Goal: Browse casually: Explore the website without a specific task or goal

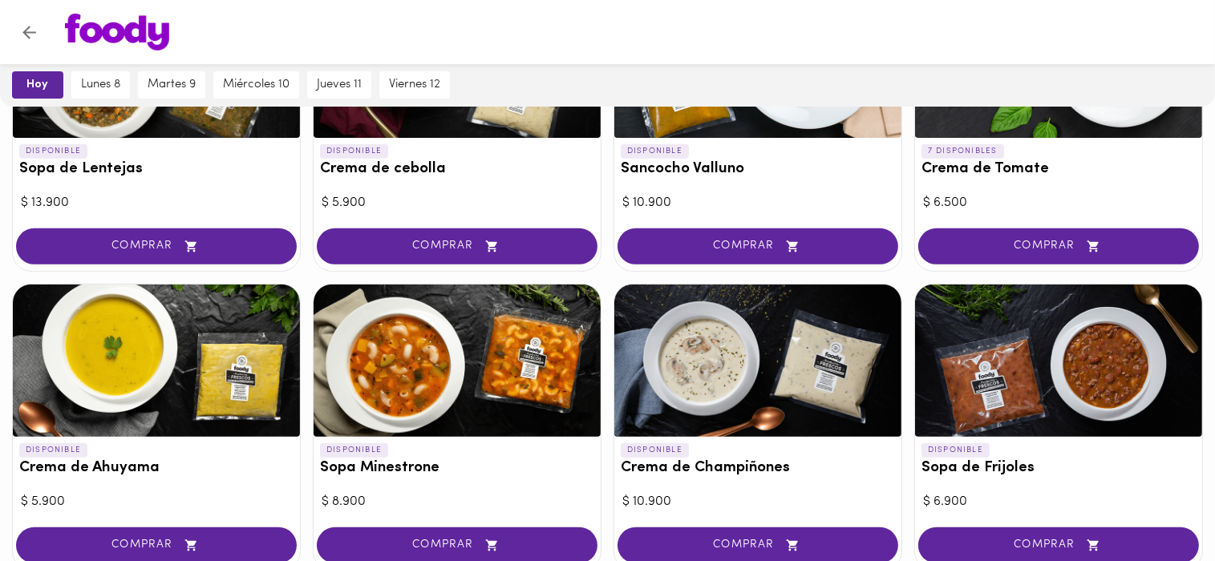
scroll to position [642, 0]
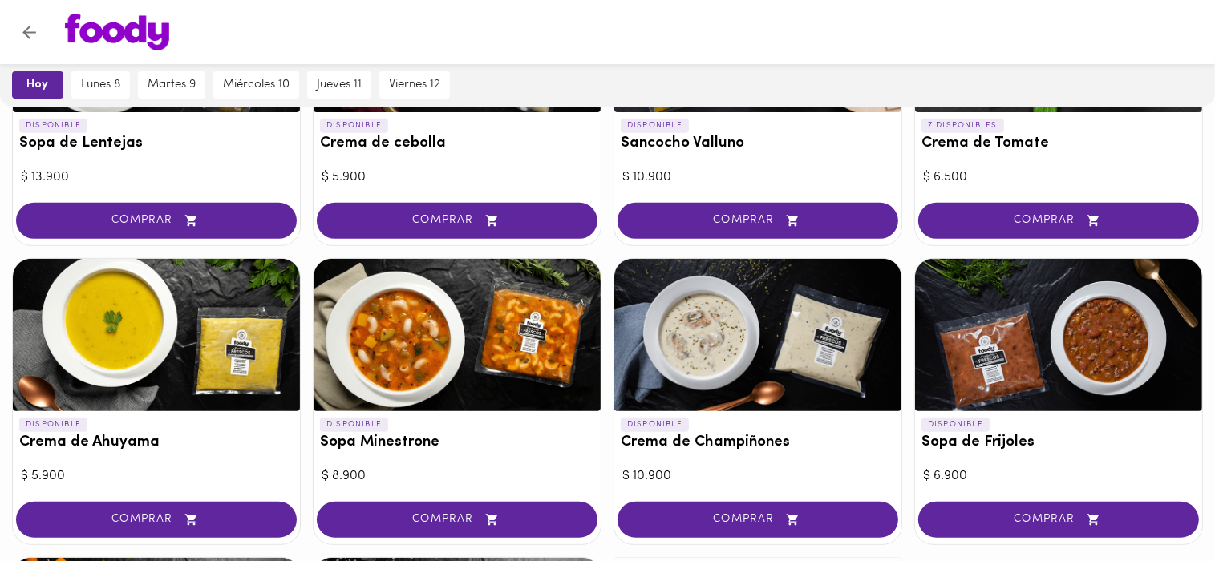
click at [602, 340] on div "DISPONIBLE Sopa de Tortilla $ 8.900 COMPRAR 4 DISPONIBLES Ajiaco $ 13.900 COMPR…" at bounding box center [607, 251] width 1215 height 1209
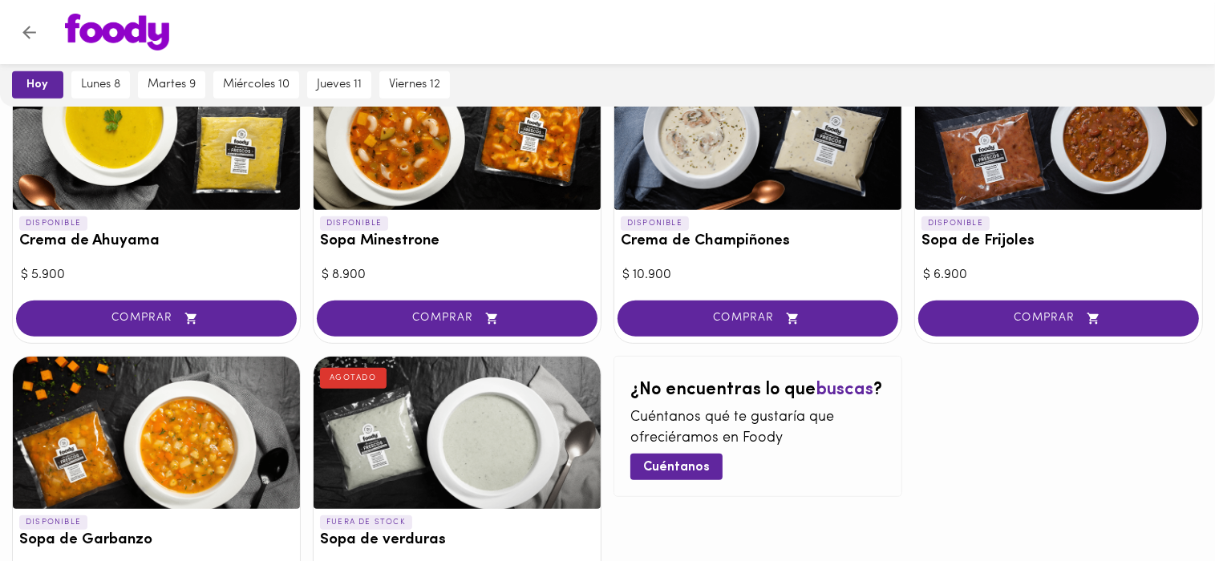
scroll to position [935, 0]
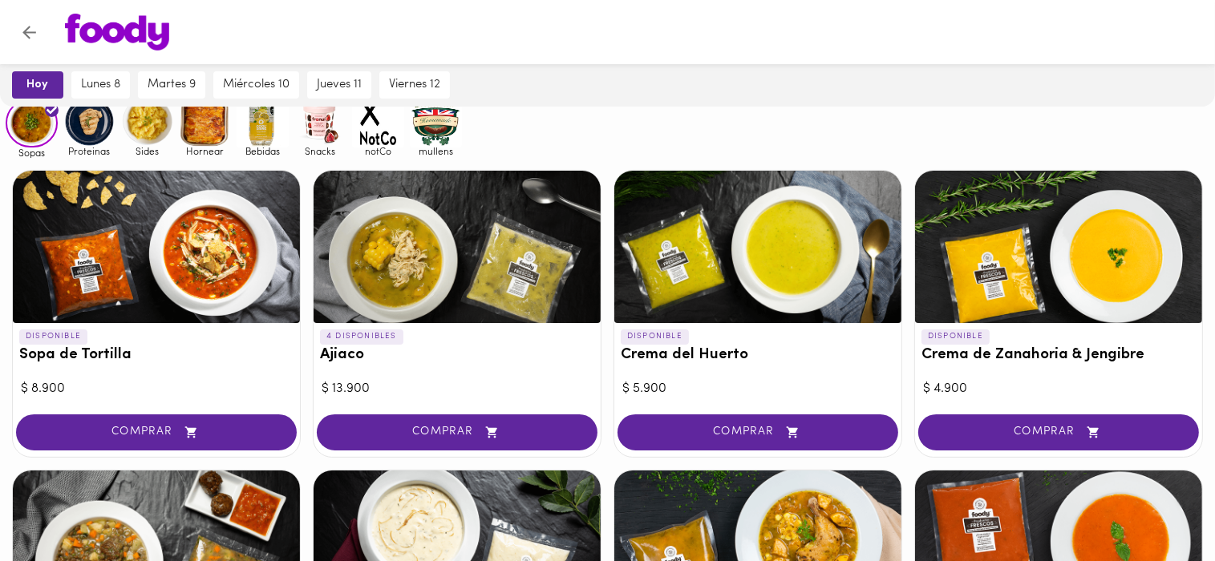
scroll to position [0, 0]
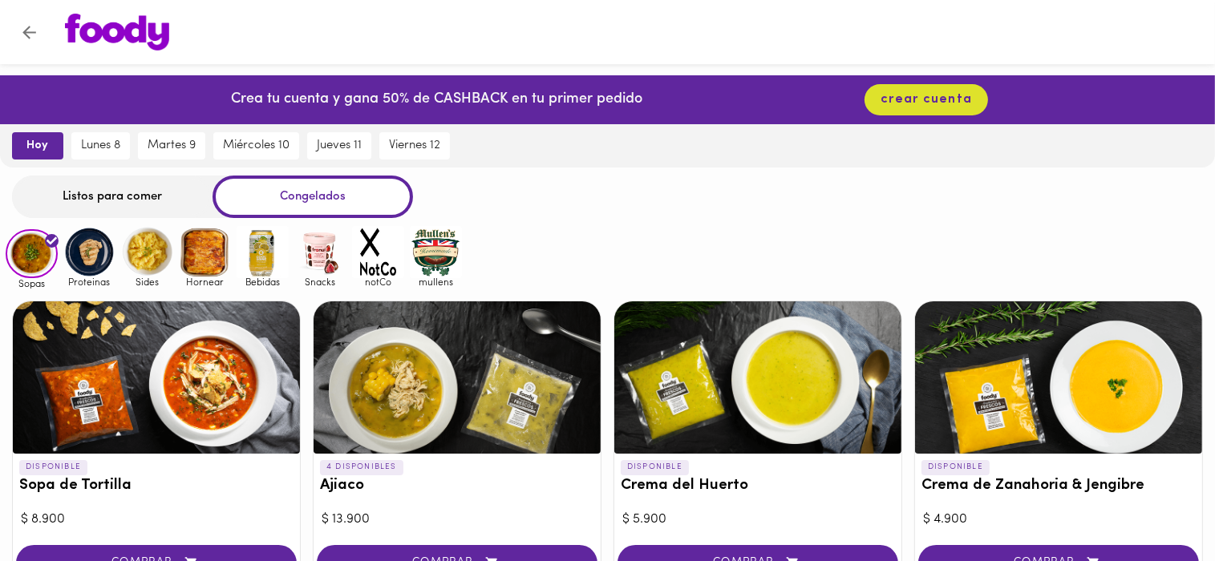
click at [202, 259] on img at bounding box center [205, 252] width 52 height 52
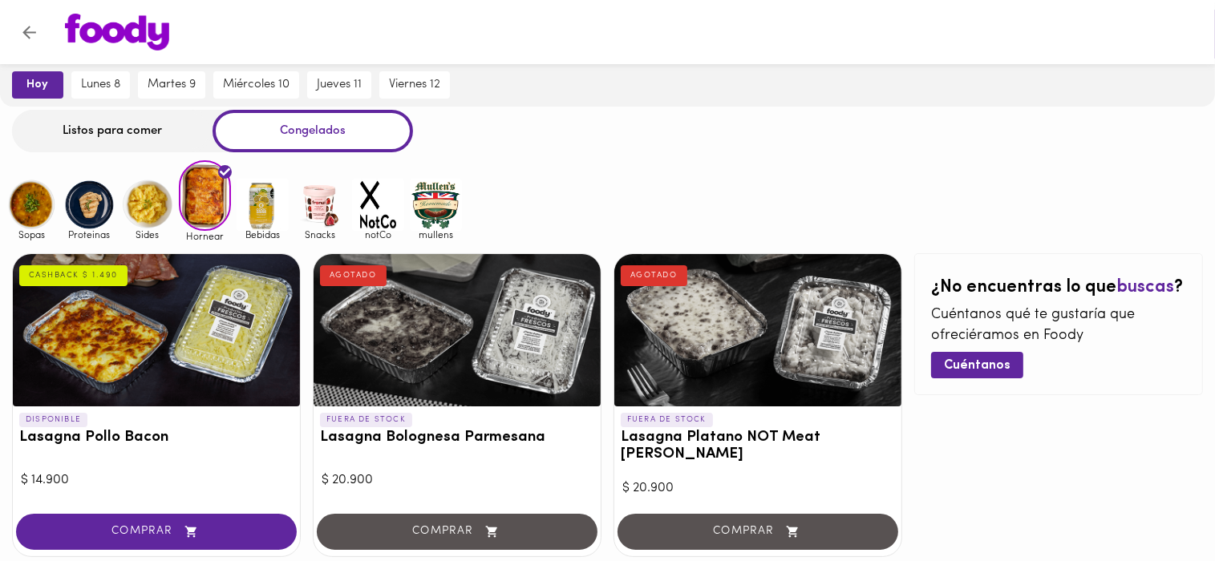
scroll to position [137, 0]
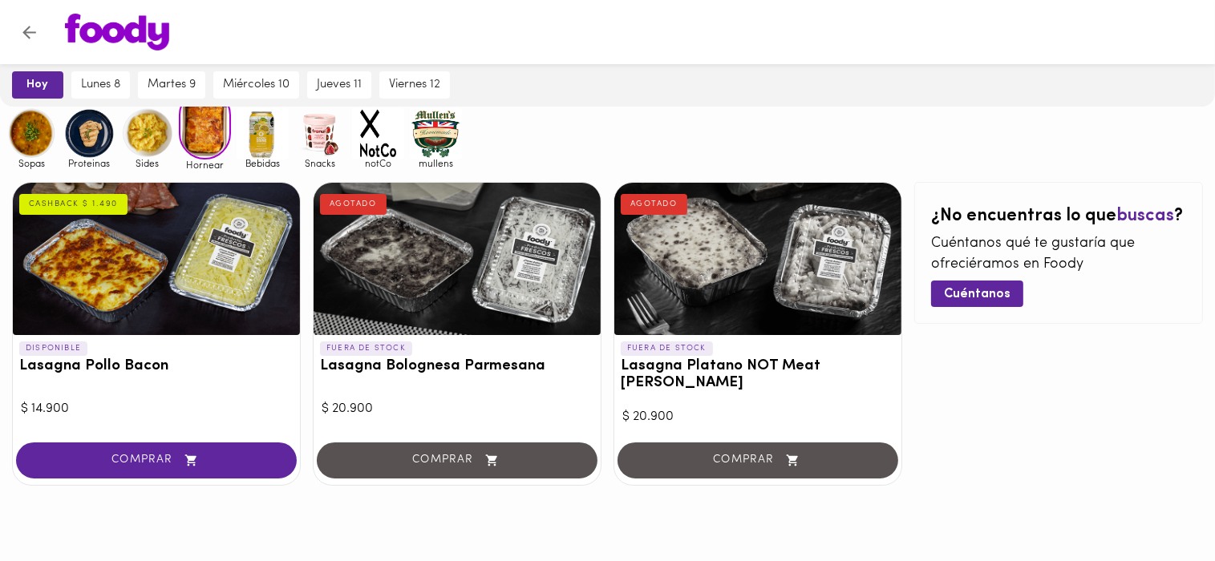
click at [152, 141] on img at bounding box center [147, 133] width 52 height 52
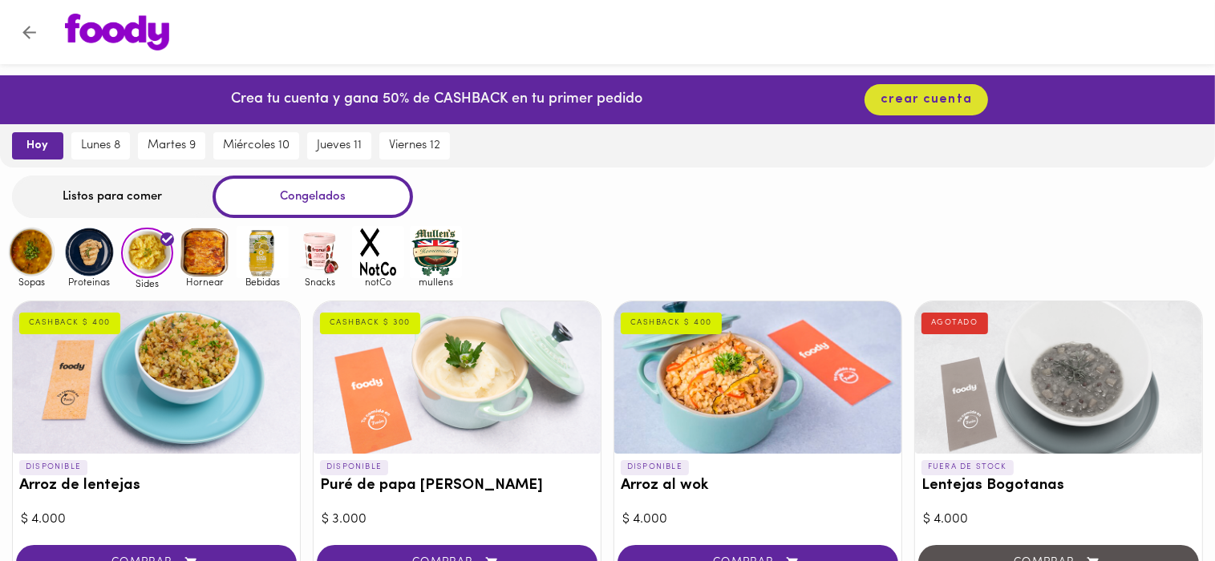
click at [208, 264] on img at bounding box center [205, 252] width 52 height 52
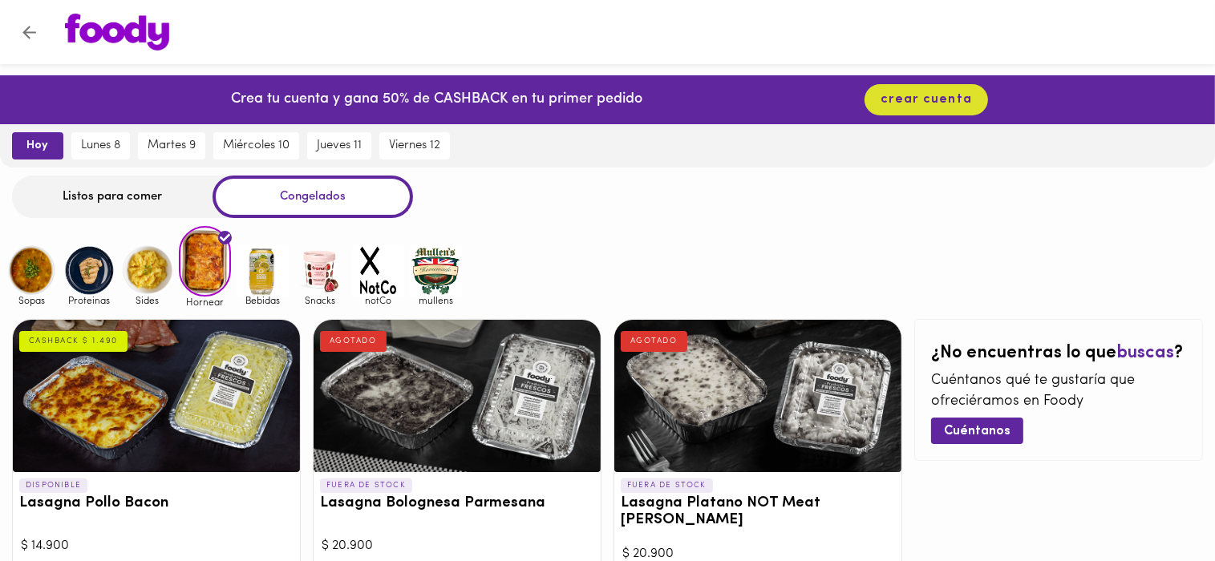
click at [724, 189] on div "Listos para comer Congelados" at bounding box center [607, 197] width 1215 height 43
